Goal: Task Accomplishment & Management: Use online tool/utility

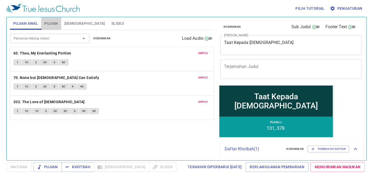
click at [55, 28] on button "Pujian" at bounding box center [51, 23] width 20 height 13
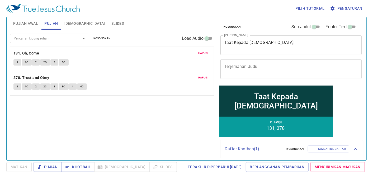
click at [205, 54] on span "Hapus" at bounding box center [202, 53] width 9 height 5
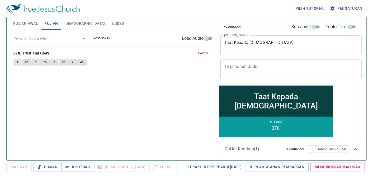
click at [205, 54] on span "Hapus" at bounding box center [202, 53] width 9 height 5
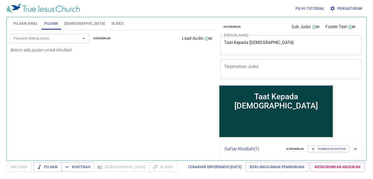
click at [20, 42] on div "Pencarian kidung rohani" at bounding box center [49, 38] width 79 height 9
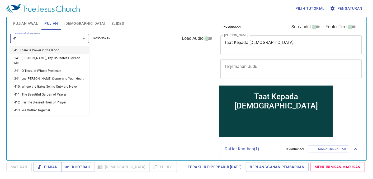
type input "411"
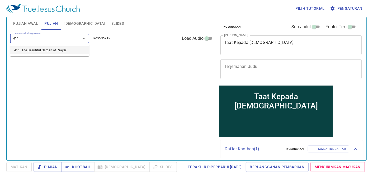
click at [28, 46] on li "411. The Beautiful Garden of Prayer" at bounding box center [49, 50] width 79 height 8
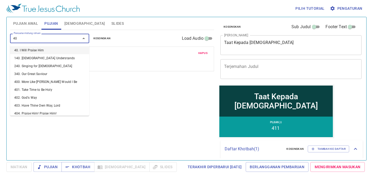
type input "407"
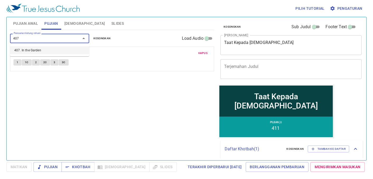
click at [28, 46] on li "407. In the Garden" at bounding box center [49, 50] width 79 height 8
click at [27, 25] on span "Pujian Awal" at bounding box center [25, 23] width 25 height 7
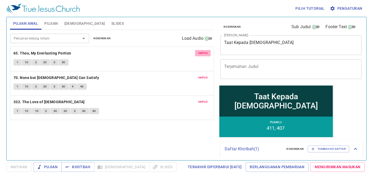
click at [204, 54] on span "Hapus" at bounding box center [202, 53] width 9 height 5
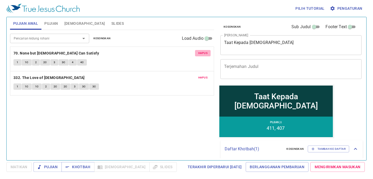
click at [204, 54] on span "Hapus" at bounding box center [202, 53] width 9 height 5
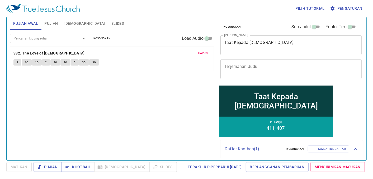
click at [204, 54] on span "Hapus" at bounding box center [202, 53] width 9 height 5
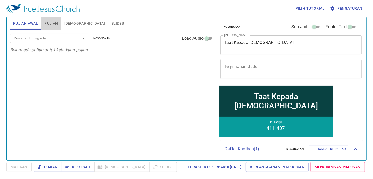
click at [50, 24] on span "Pujian" at bounding box center [50, 23] width 13 height 7
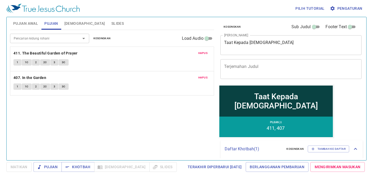
click at [208, 53] on button "Hapus" at bounding box center [203, 53] width 16 height 6
click at [208, 75] on button "Hapus" at bounding box center [203, 78] width 16 height 6
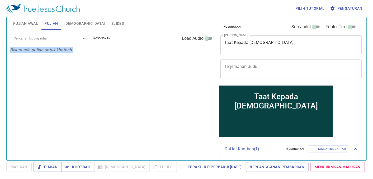
click at [208, 53] on div "Pencarian kidung rohani Pencarian kidung rohani Kosongkan Load Audio Belum ada …" at bounding box center [112, 93] width 204 height 126
click at [19, 22] on span "Pujian Awal" at bounding box center [25, 23] width 25 height 7
click at [29, 35] on div "Pencarian kidung rohani" at bounding box center [49, 38] width 79 height 9
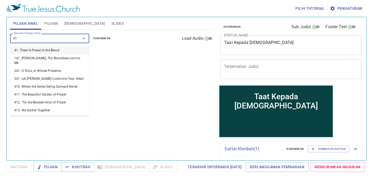
type input "411"
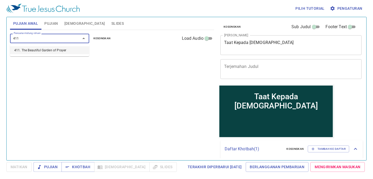
click at [39, 51] on li "411. The Beautiful Garden of Prayer" at bounding box center [49, 50] width 79 height 8
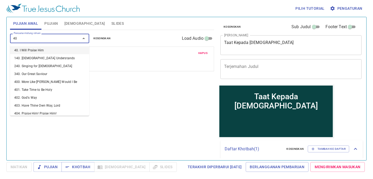
type input "407"
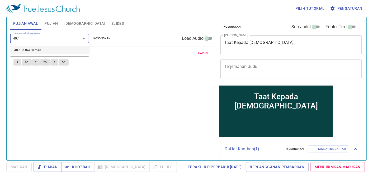
click at [39, 51] on li "407. In the Garden" at bounding box center [49, 50] width 79 height 8
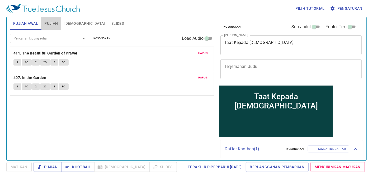
click at [55, 22] on span "Pujian" at bounding box center [50, 23] width 13 height 7
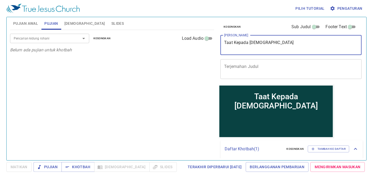
drag, startPoint x: 260, startPoint y: 44, endPoint x: 189, endPoint y: 54, distance: 72.4
click at [189, 54] on div "Pujian Awal Pujian Alkitab Slides Pencarian kidung rohani Pencarian kidung roha…" at bounding box center [186, 86] width 357 height 143
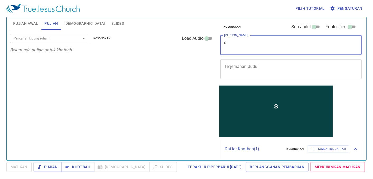
type textarea "s"
click at [234, 45] on textarea "s" at bounding box center [291, 45] width 134 height 10
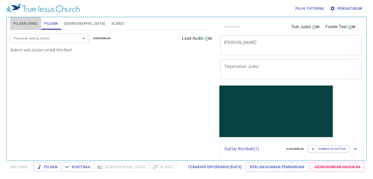
click at [20, 17] on button "Pujian Awal" at bounding box center [25, 23] width 31 height 13
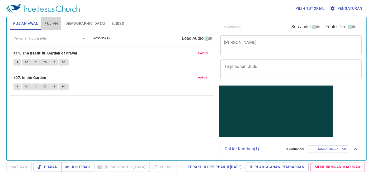
click at [44, 20] on span "Pujian" at bounding box center [50, 23] width 13 height 7
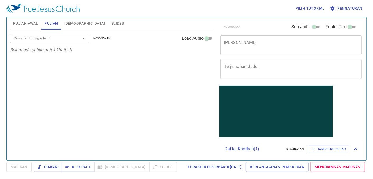
click at [251, 50] on div "x Judul Khotbah" at bounding box center [290, 45] width 141 height 20
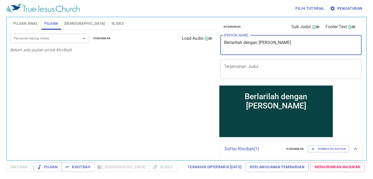
type textarea "Berlarilah dengan [PERSON_NAME]"
click at [48, 38] on input "Pencarian kidung rohani" at bounding box center [42, 38] width 60 height 6
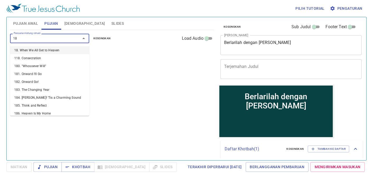
type input "180"
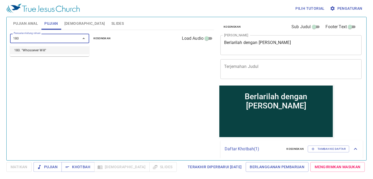
click at [66, 54] on li "180. "Whosoever Will"" at bounding box center [49, 50] width 79 height 8
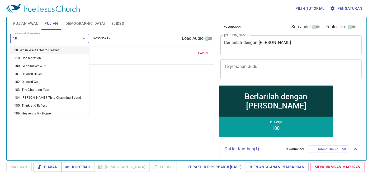
type input "182"
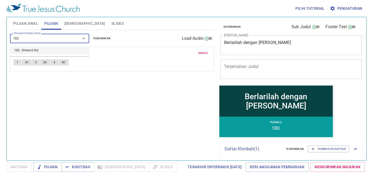
click at [62, 49] on li "182. Onward Go!" at bounding box center [49, 50] width 79 height 8
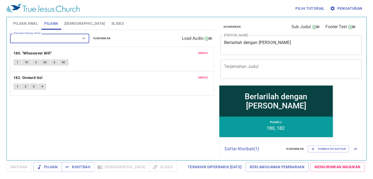
click at [70, 24] on span "[DEMOGRAPHIC_DATA]" at bounding box center [84, 23] width 41 height 7
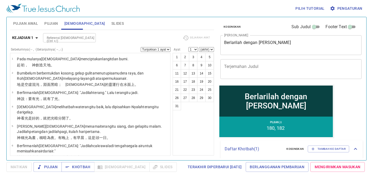
click at [111, 23] on span "Slides" at bounding box center [117, 23] width 12 height 7
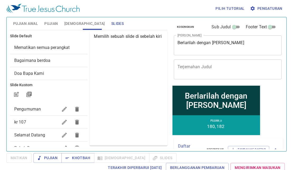
click at [49, 59] on span "Bagaimana berdoa" at bounding box center [32, 60] width 36 height 5
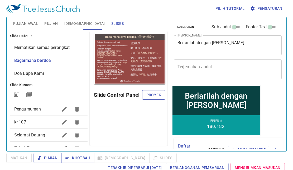
click at [147, 94] on span "Proyek" at bounding box center [153, 95] width 15 height 7
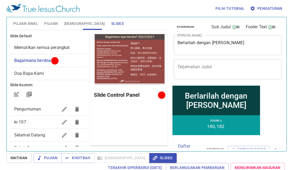
click at [23, 22] on span "Pujian Awal" at bounding box center [25, 23] width 25 height 7
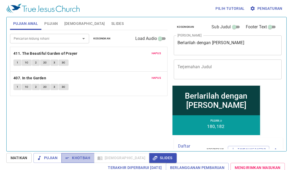
click at [81, 159] on span "Khotbah" at bounding box center [78, 157] width 25 height 7
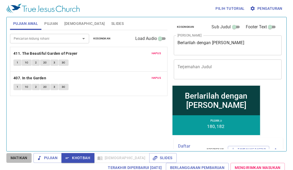
click at [20, 160] on span "Matikan" at bounding box center [19, 157] width 17 height 7
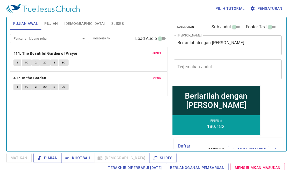
click at [56, 157] on span "Pujian" at bounding box center [48, 157] width 20 height 7
click at [111, 20] on span "Slides" at bounding box center [117, 23] width 12 height 7
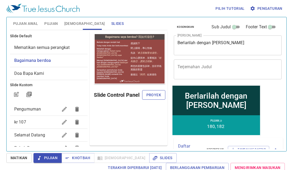
click at [156, 97] on span "Proyek" at bounding box center [153, 95] width 15 height 7
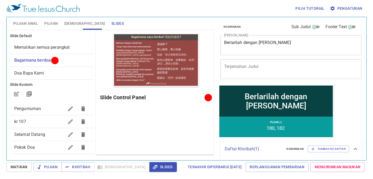
click at [31, 25] on span "Pujian Awal" at bounding box center [25, 23] width 25 height 7
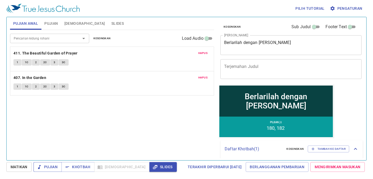
click at [44, 170] on span "Pujian" at bounding box center [48, 167] width 20 height 7
click at [48, 54] on b "411. The Beautiful Garden of Prayer" at bounding box center [45, 53] width 64 height 7
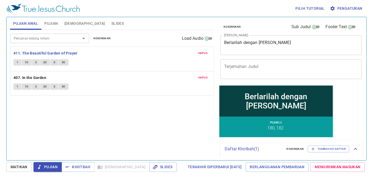
click at [18, 64] on span "1" at bounding box center [18, 62] width 2 height 5
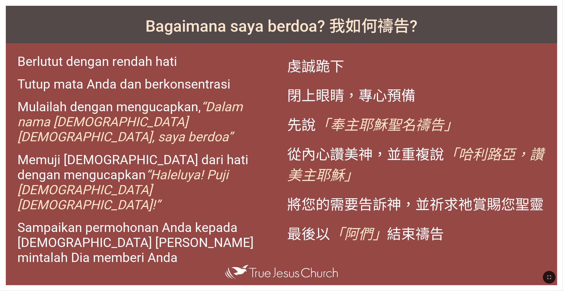
drag, startPoint x: 550, startPoint y: 273, endPoint x: 550, endPoint y: 287, distance: 14.0
click at [234, 181] on button "button" at bounding box center [549, 277] width 13 height 13
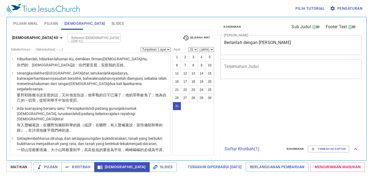
select select "31"
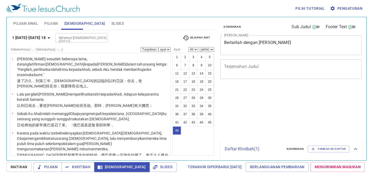
select select "46"
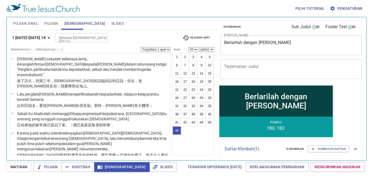
scroll to position [1057, 0]
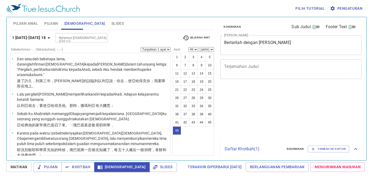
select select "46"
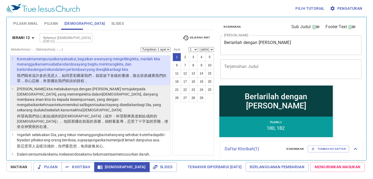
click at [145, 103] on wg4295 "bagi Dia , yang sekarang duduk di sebelah kanan takhta Allah ." at bounding box center [89, 107] width 144 height 9
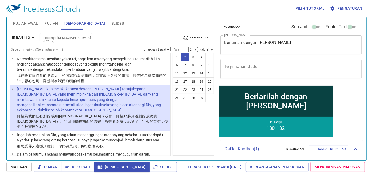
select select "2"
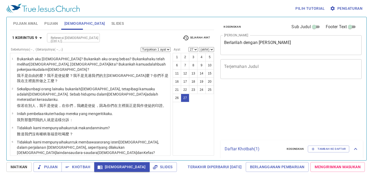
select select "27"
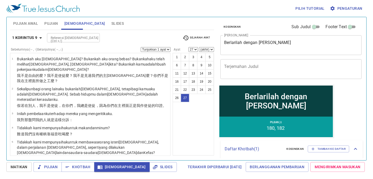
scroll to position [571, 0]
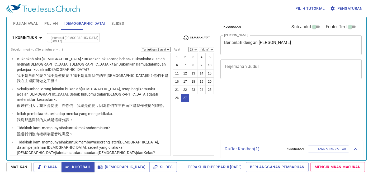
select select "27"
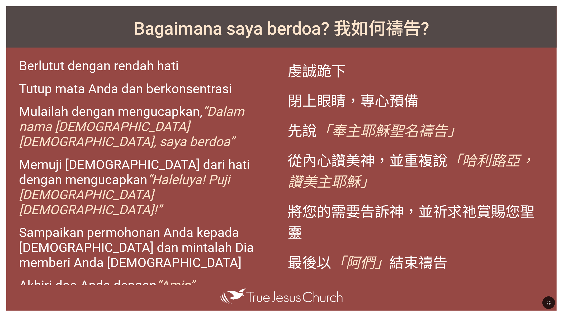
drag, startPoint x: 547, startPoint y: 301, endPoint x: 547, endPoint y: 284, distance: 16.6
click at [547, 301] on icon "button" at bounding box center [549, 302] width 4 height 4
